Goal: Check status: Check status

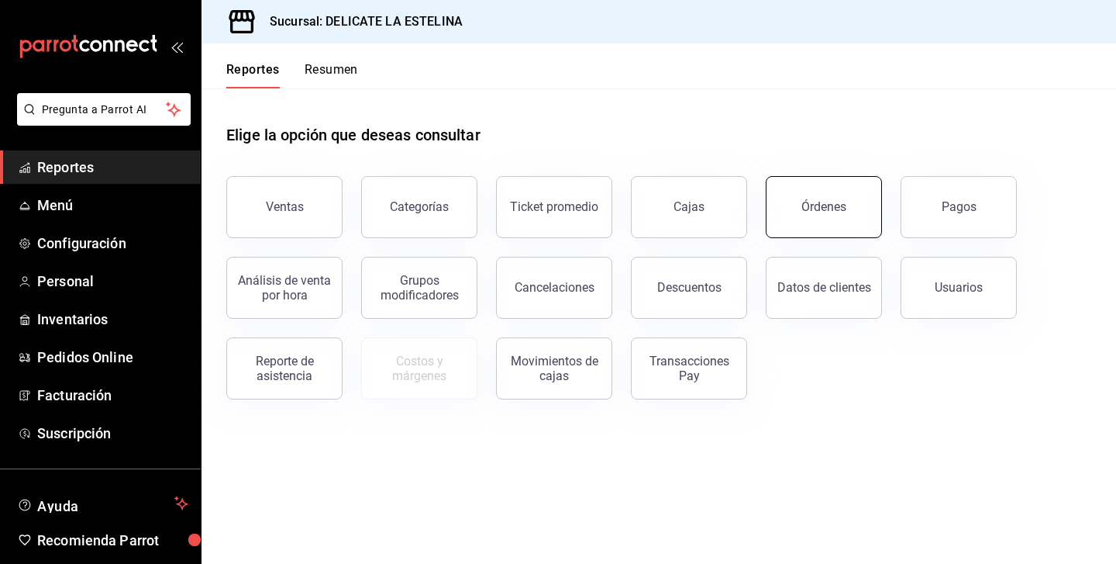
click at [824, 224] on button "Órdenes" at bounding box center [824, 207] width 116 height 62
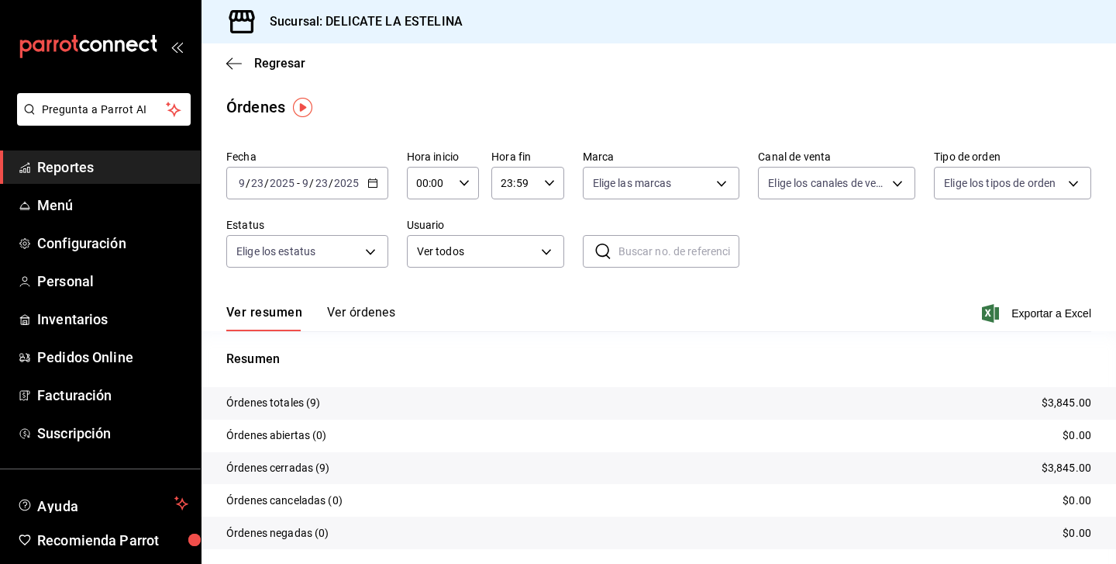
click at [362, 180] on div "[DATE] [DATE] - [DATE] [DATE]" at bounding box center [307, 183] width 162 height 33
click at [331, 412] on span "Rango de fechas" at bounding box center [300, 404] width 120 height 16
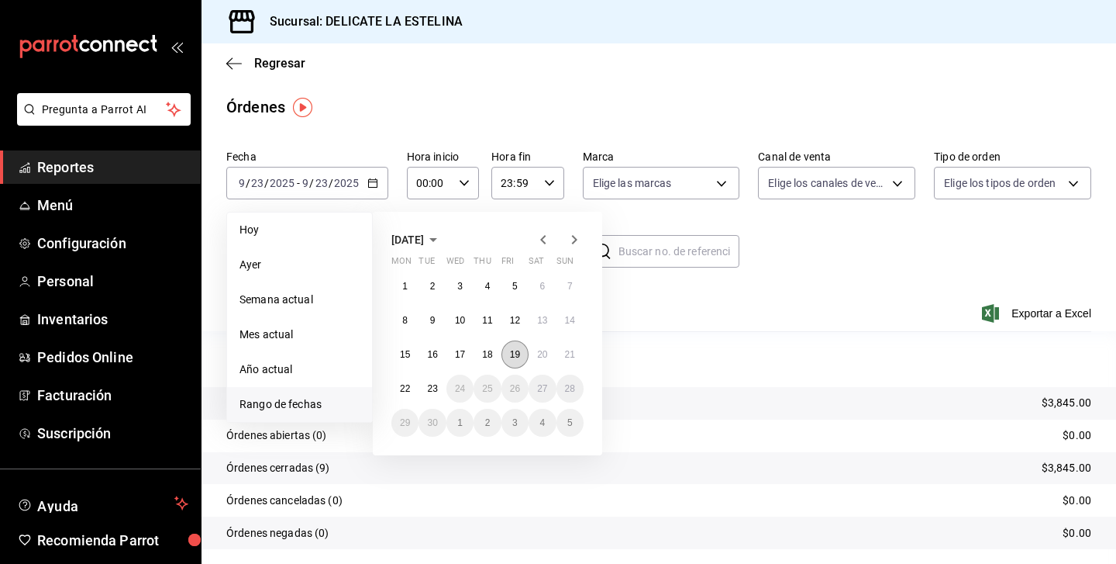
click at [516, 357] on abbr "19" at bounding box center [515, 354] width 10 height 11
click at [561, 356] on button "21" at bounding box center [570, 354] width 27 height 28
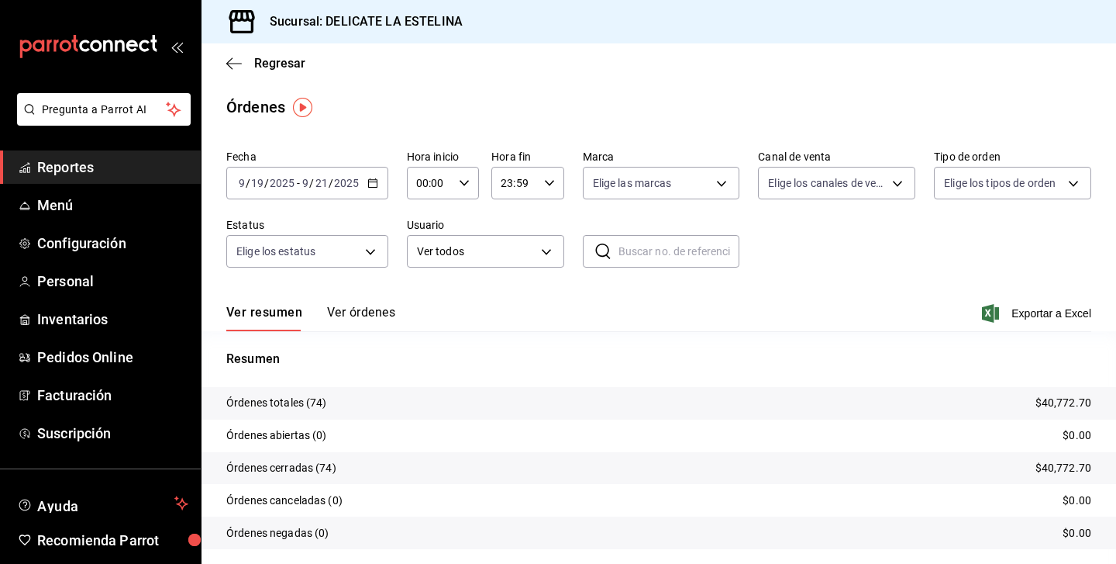
click at [361, 316] on button "Ver órdenes" at bounding box center [361, 318] width 68 height 26
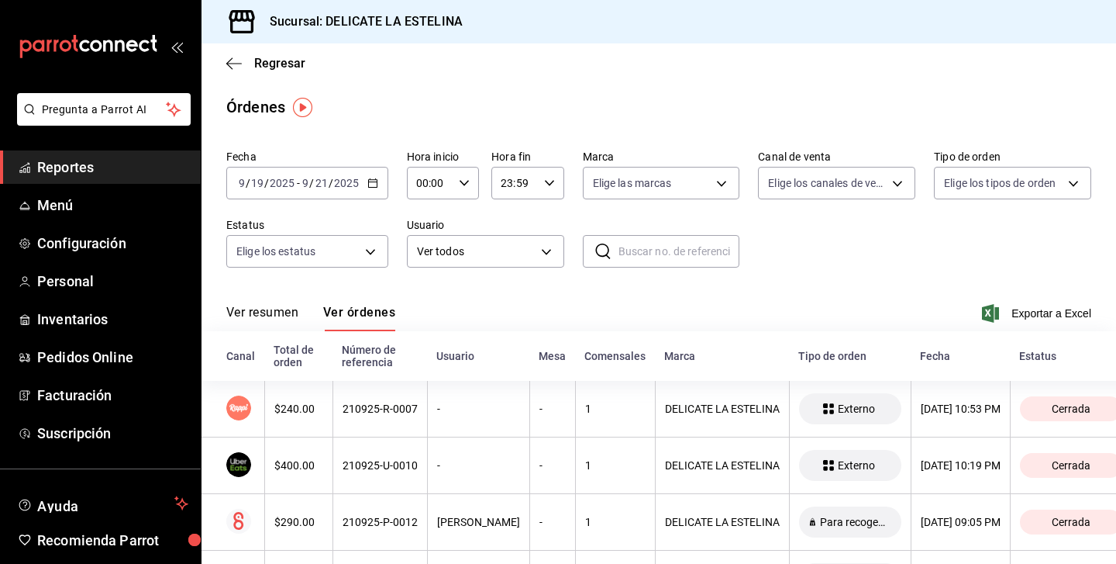
click at [264, 317] on button "Ver resumen" at bounding box center [262, 318] width 72 height 26
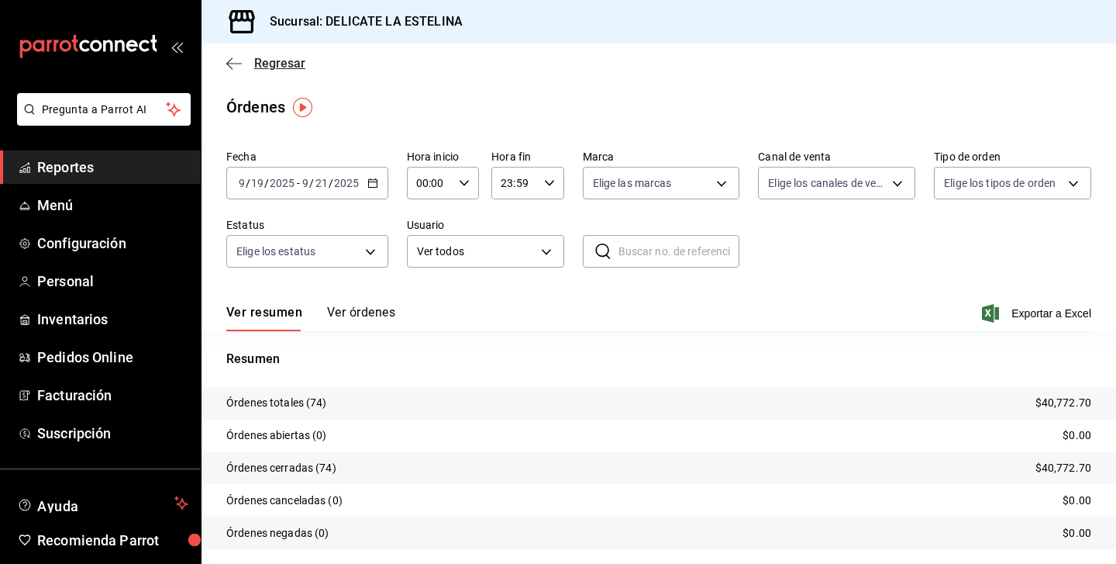
click at [237, 64] on icon "button" at bounding box center [234, 63] width 16 height 1
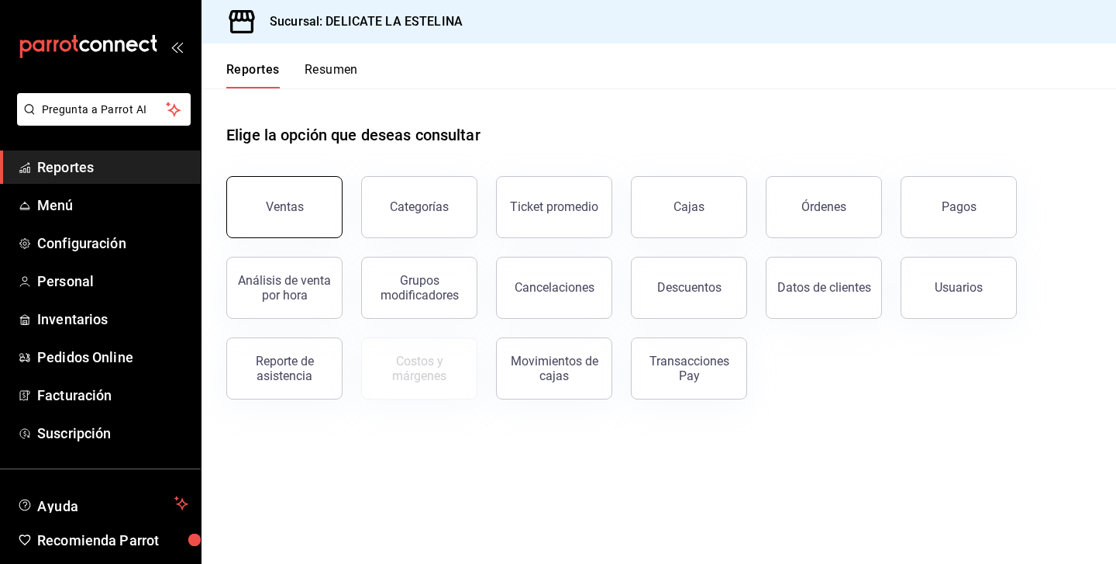
click at [318, 205] on button "Ventas" at bounding box center [284, 207] width 116 height 62
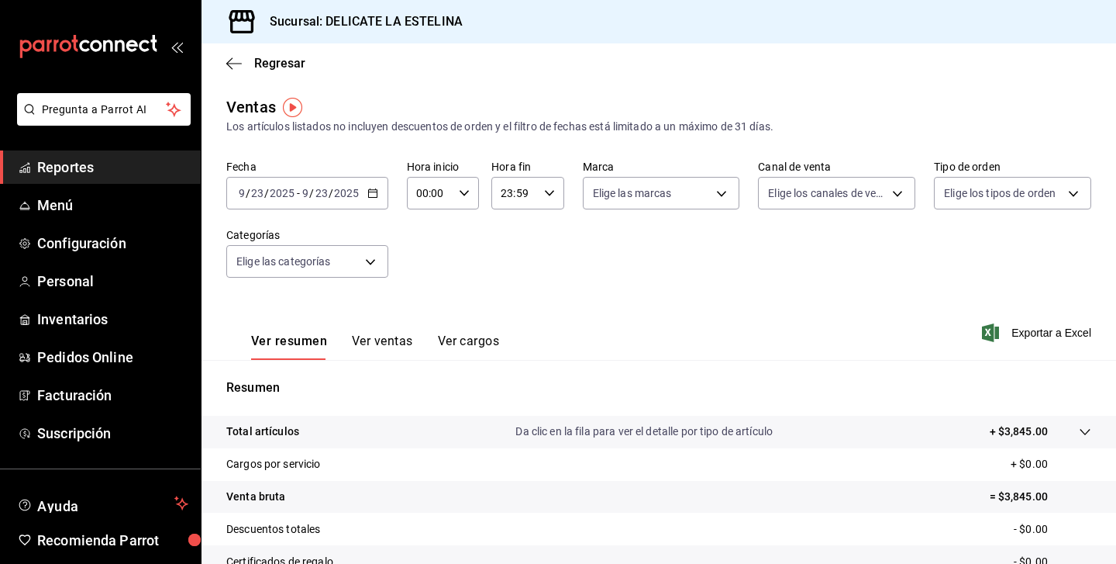
click at [384, 338] on button "Ver ventas" at bounding box center [382, 346] width 61 height 26
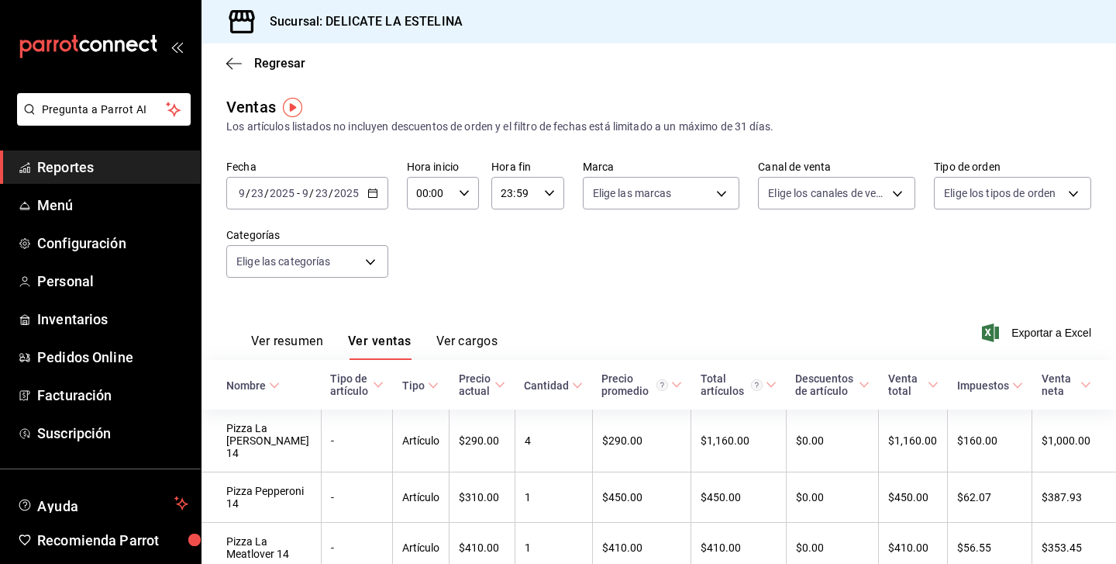
click at [365, 203] on div "[DATE] [DATE] - [DATE] [DATE]" at bounding box center [307, 193] width 162 height 33
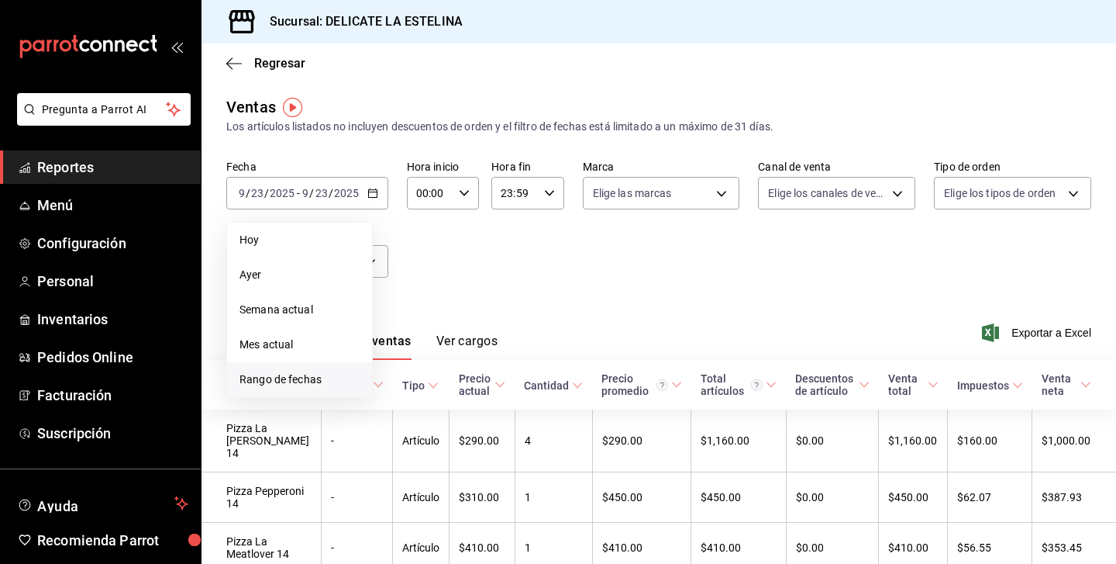
click at [306, 377] on span "Rango de fechas" at bounding box center [300, 379] width 120 height 16
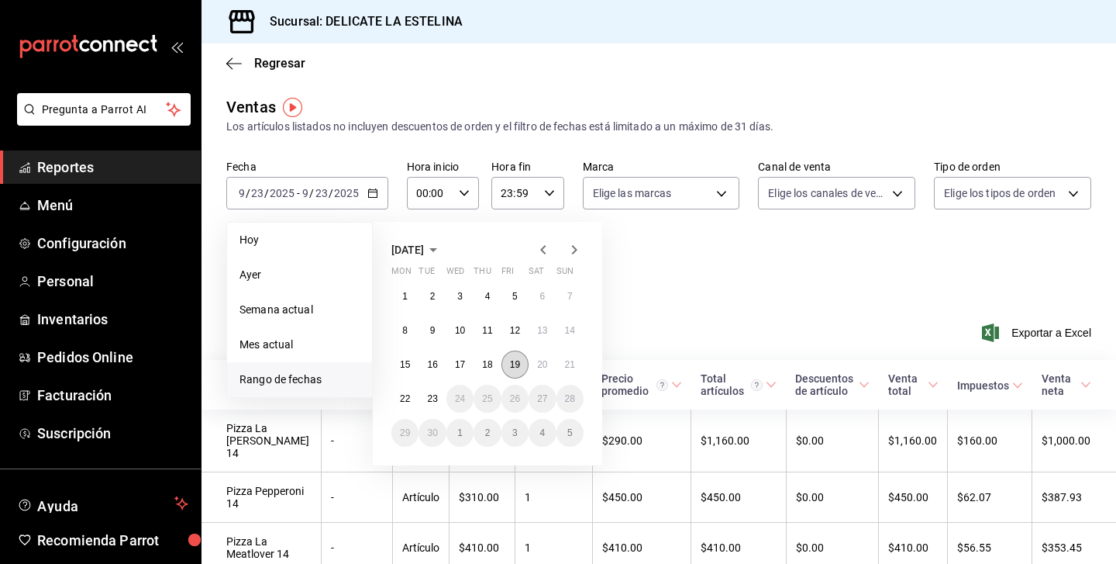
click at [516, 360] on abbr "19" at bounding box center [515, 364] width 10 height 11
click at [565, 360] on abbr "21" at bounding box center [570, 364] width 10 height 11
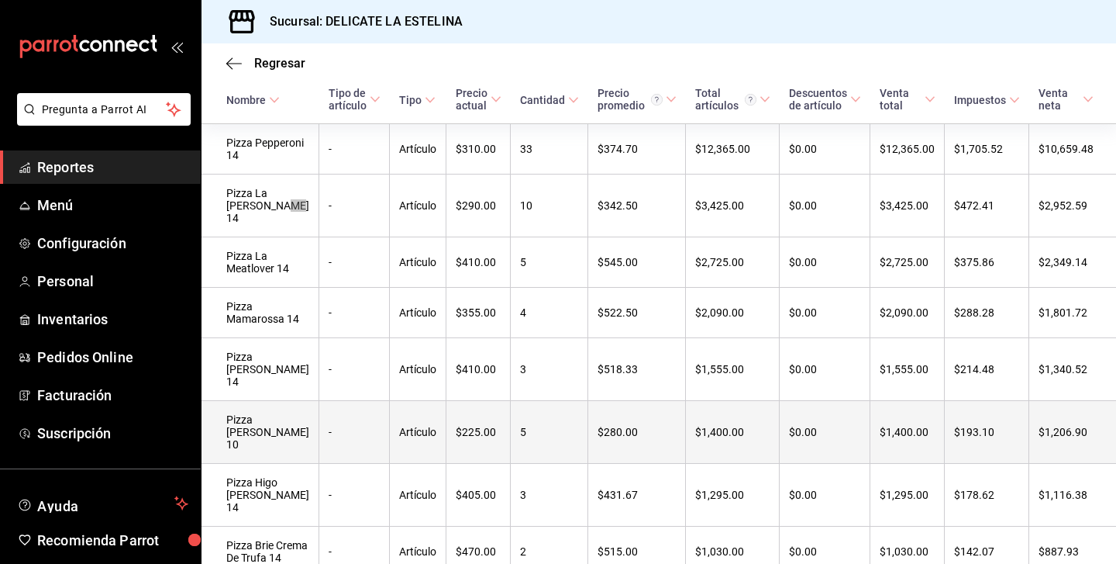
scroll to position [357, 0]
